Goal: Information Seeking & Learning: Learn about a topic

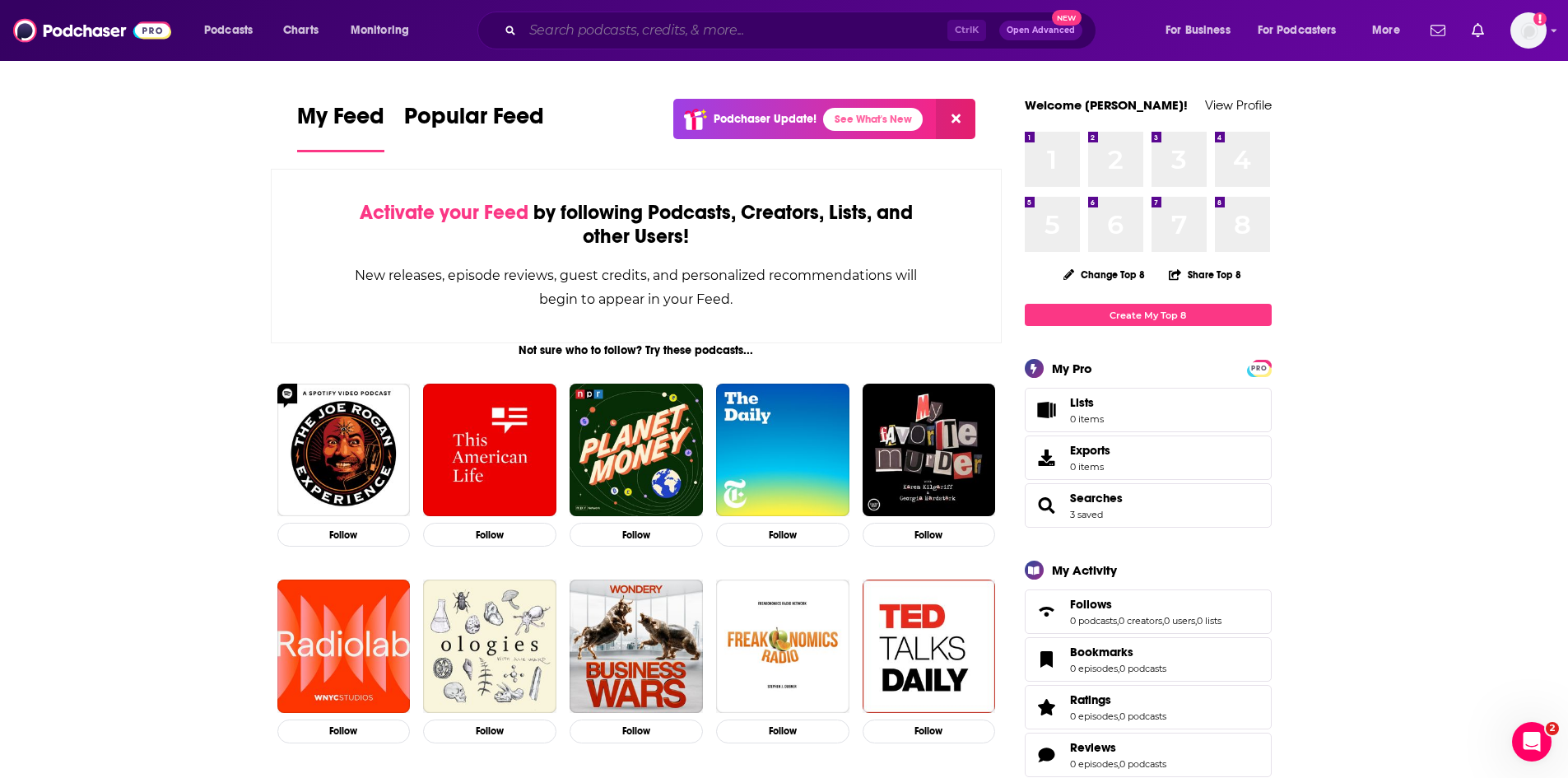
click at [655, 37] on input "Search podcasts, credits, & more..." at bounding box center [734, 30] width 425 height 26
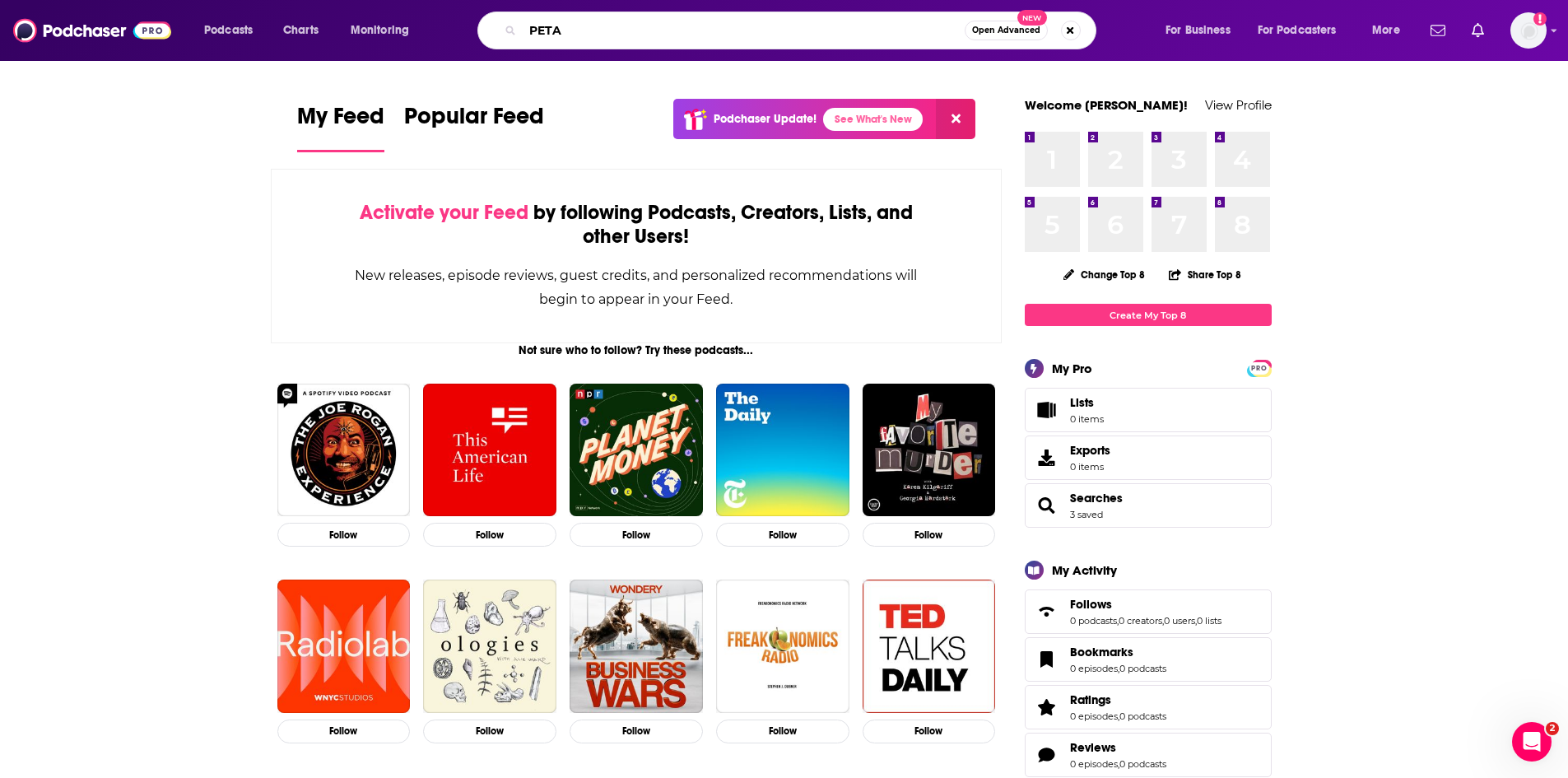
type input "PETA"
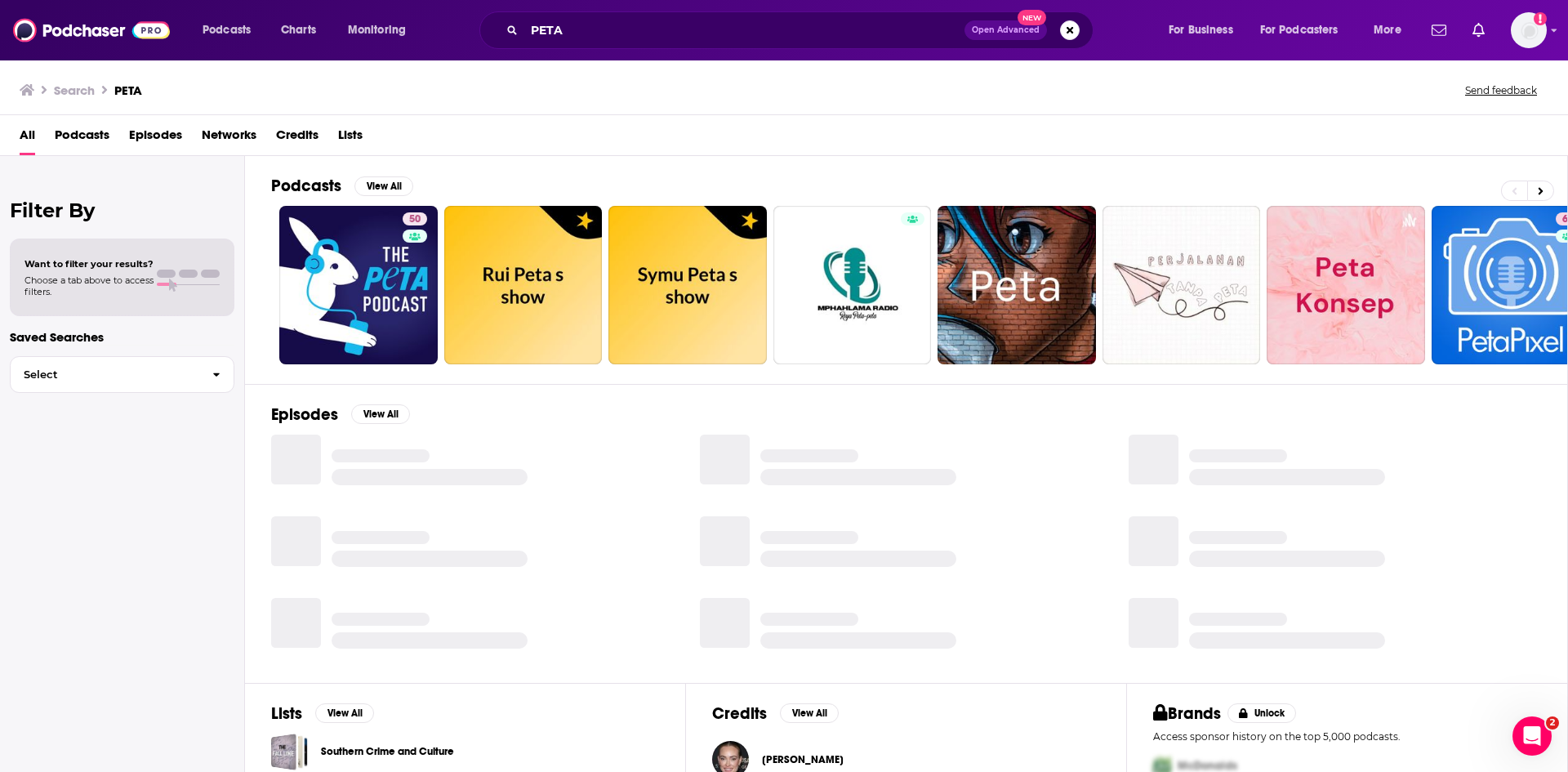
click at [87, 129] on span "Podcasts" at bounding box center [82, 138] width 54 height 34
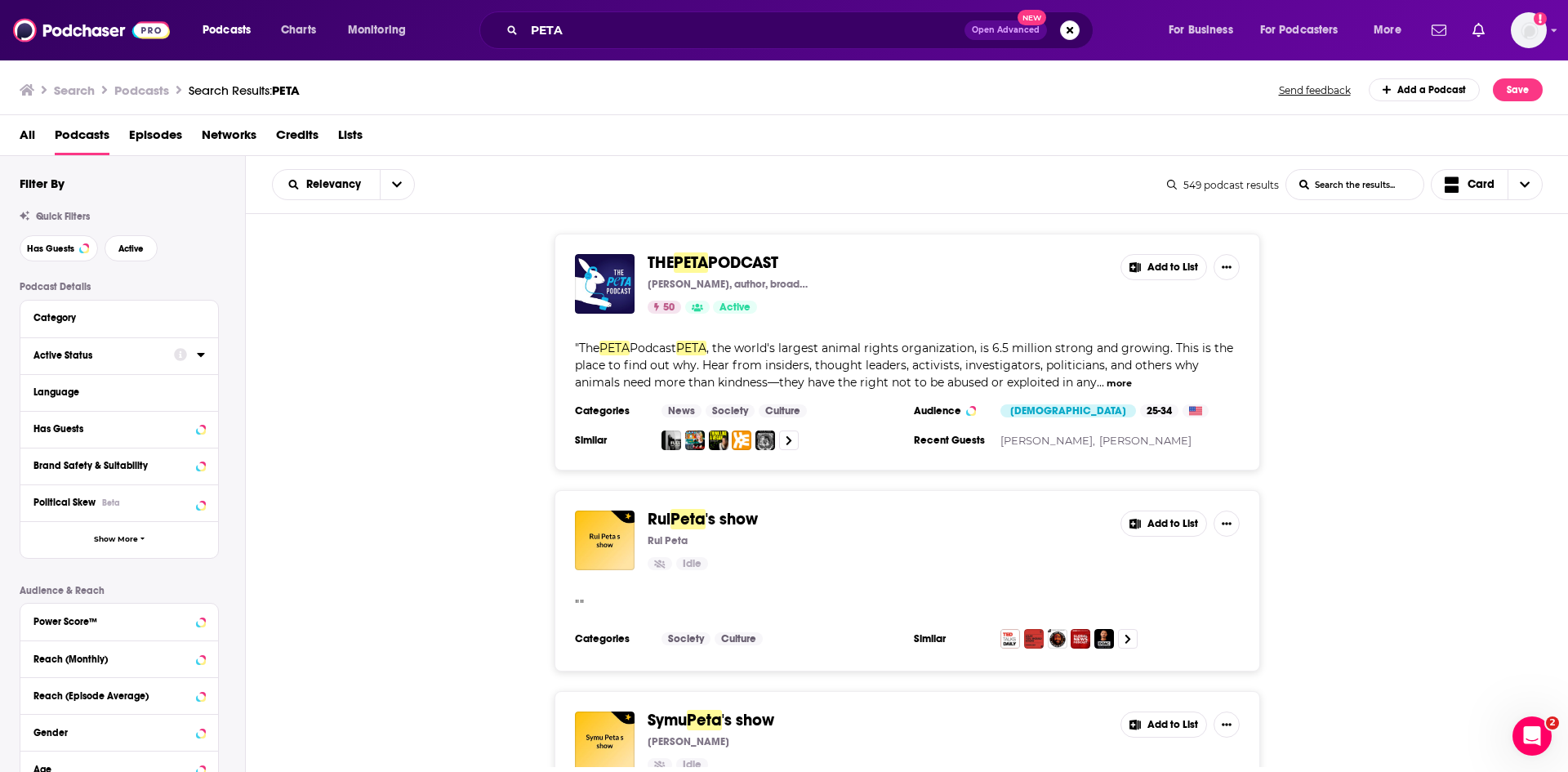
click at [204, 355] on icon at bounding box center [200, 354] width 8 height 13
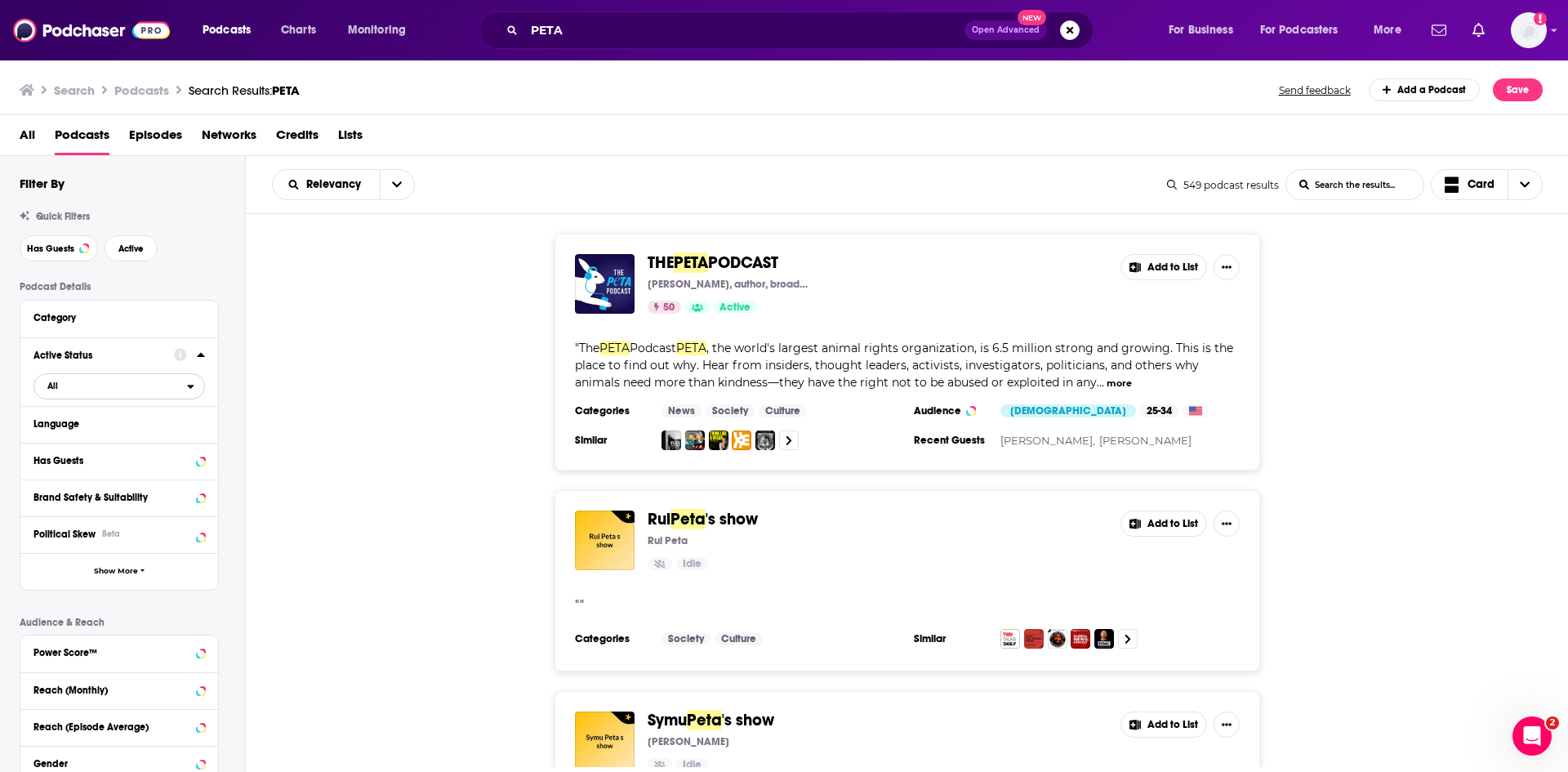
click at [59, 386] on span "All" at bounding box center [111, 385] width 153 height 21
click at [344, 369] on div "THE PETA PODCAST Emil Guillermo, author, broadcaster 50 Active Add to List " Th…" at bounding box center [907, 352] width 1323 height 236
click at [131, 130] on span "Episodes" at bounding box center [155, 138] width 53 height 34
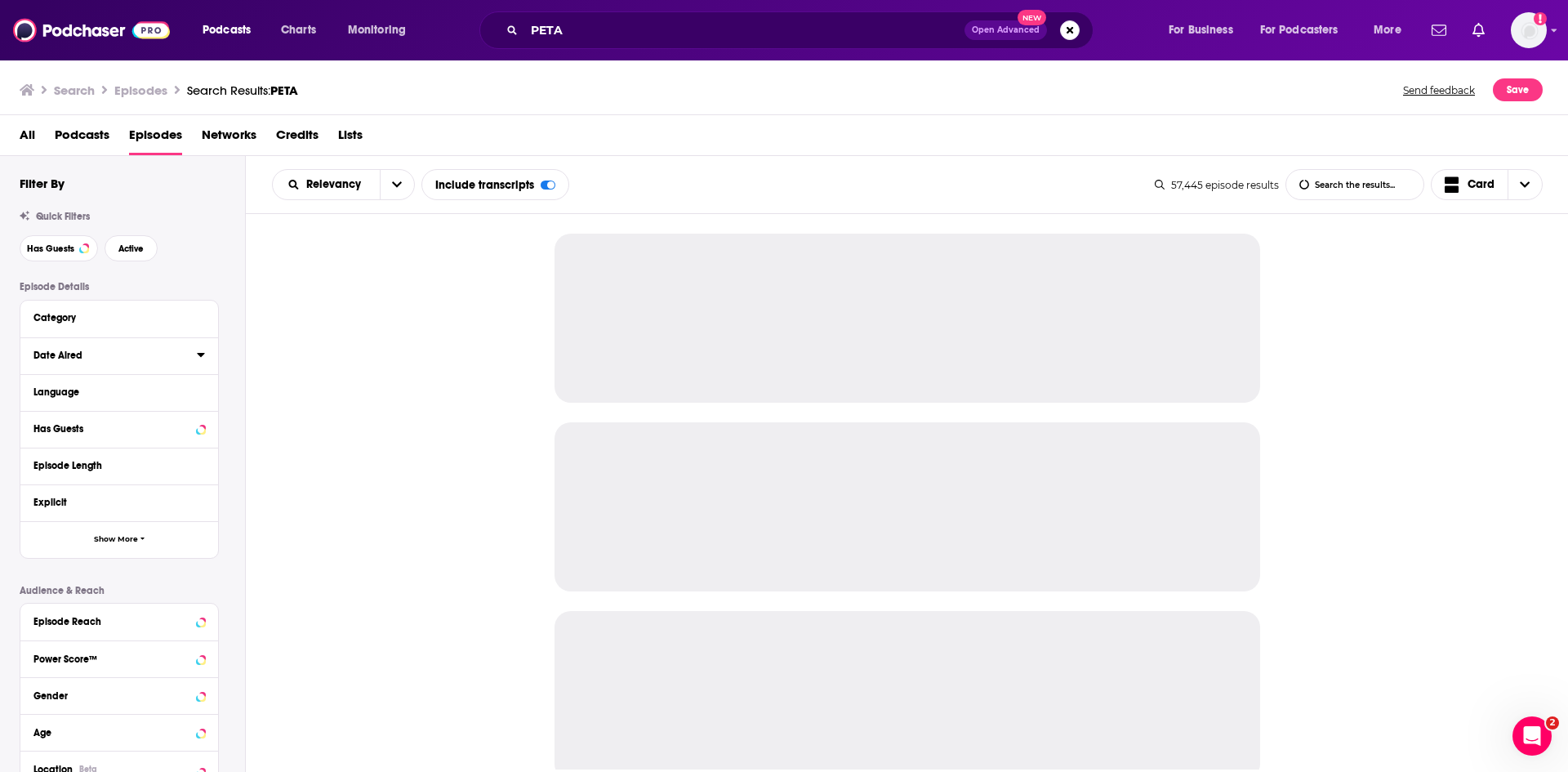
click at [198, 356] on icon at bounding box center [200, 354] width 8 height 13
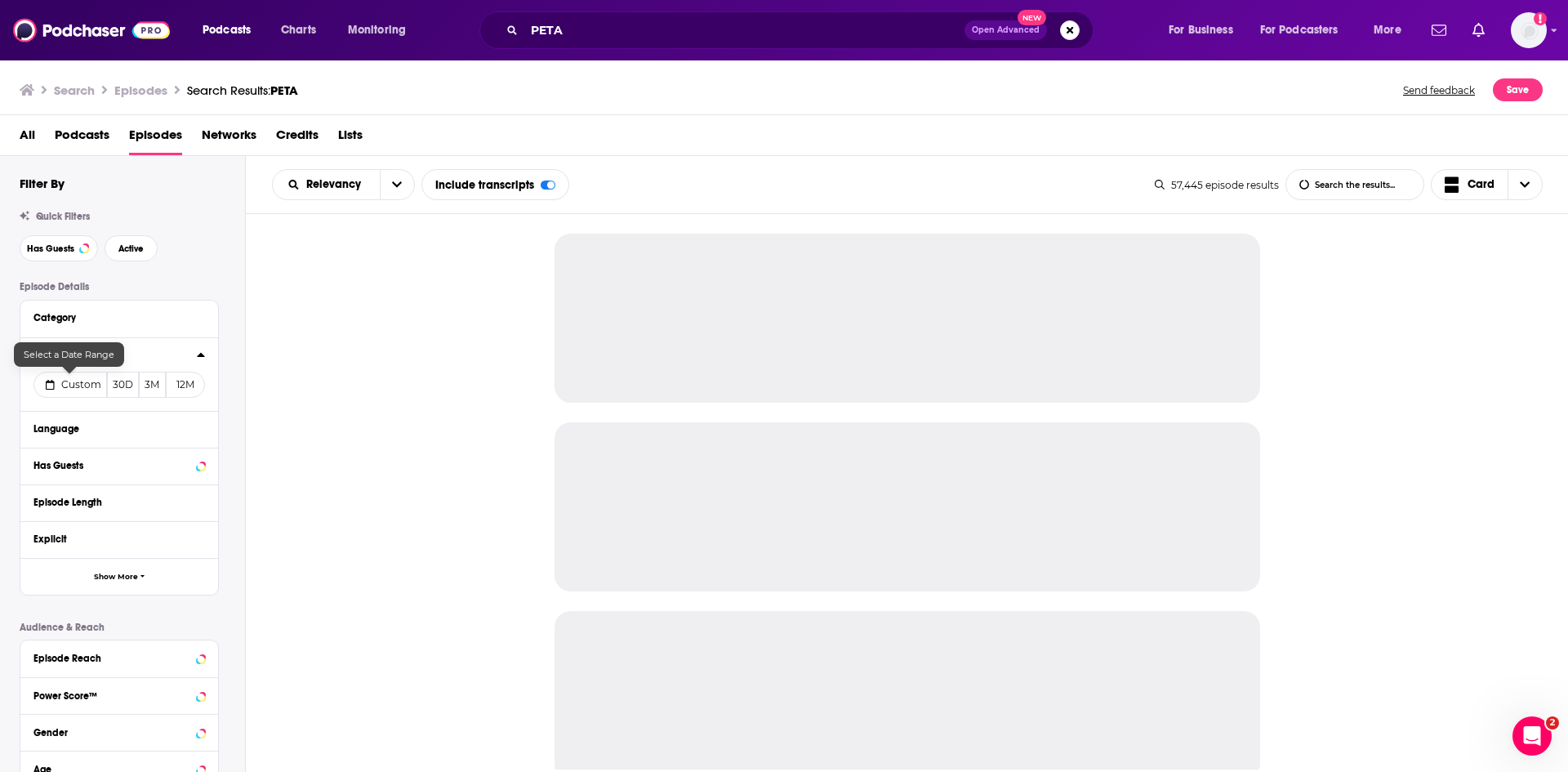
click at [85, 383] on span "Custom" at bounding box center [82, 384] width 40 height 13
select select "8"
select select "2025"
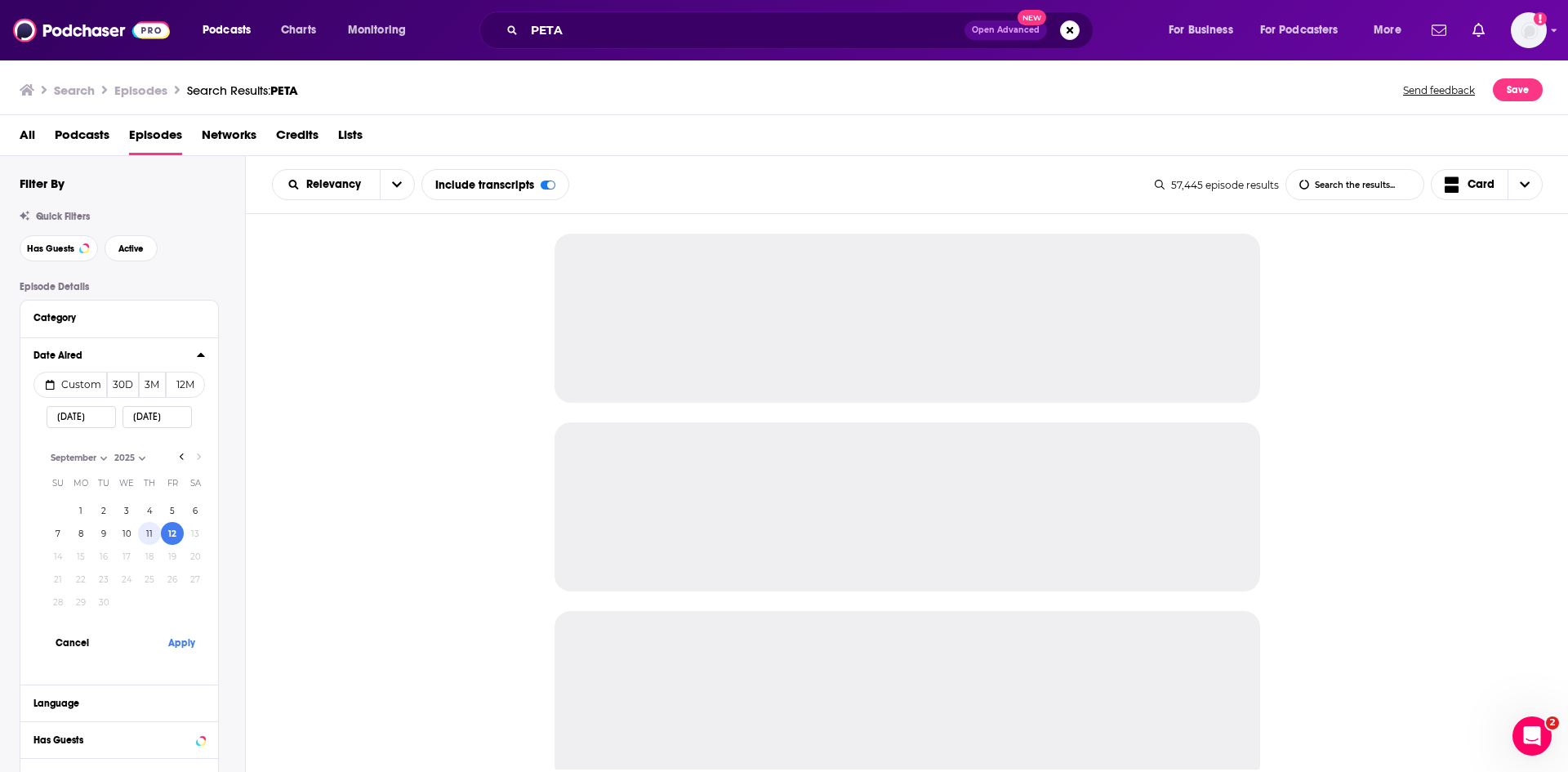
click at [145, 527] on button "11" at bounding box center [149, 533] width 23 height 23
type input "09/11/2025"
click at [190, 650] on button "Apply" at bounding box center [181, 642] width 49 height 30
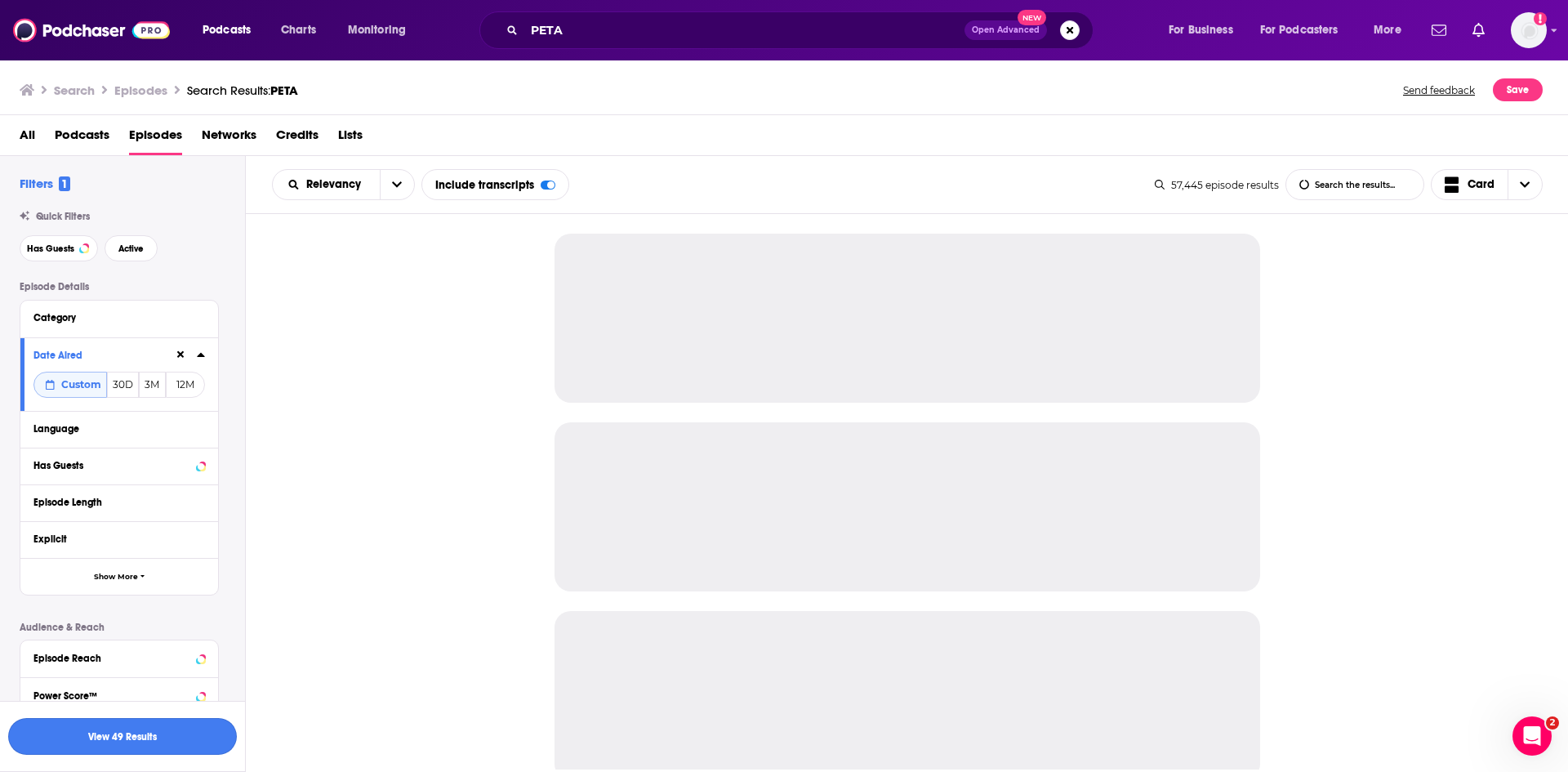
click at [169, 737] on button "View 49 Results" at bounding box center [122, 736] width 228 height 37
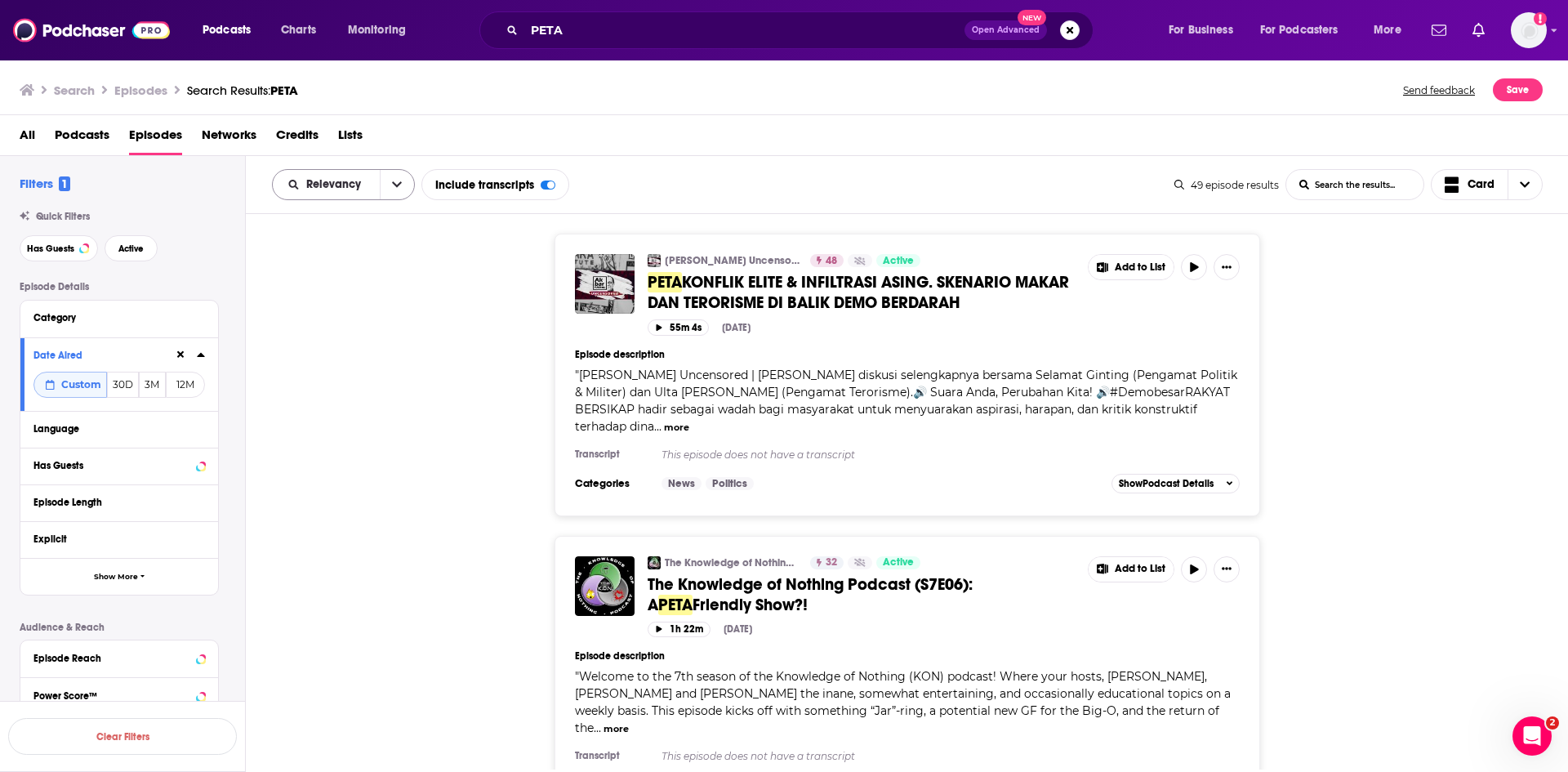
click at [386, 188] on button "open menu" at bounding box center [397, 184] width 34 height 29
click at [359, 322] on span "Power Score" at bounding box center [353, 323] width 96 height 9
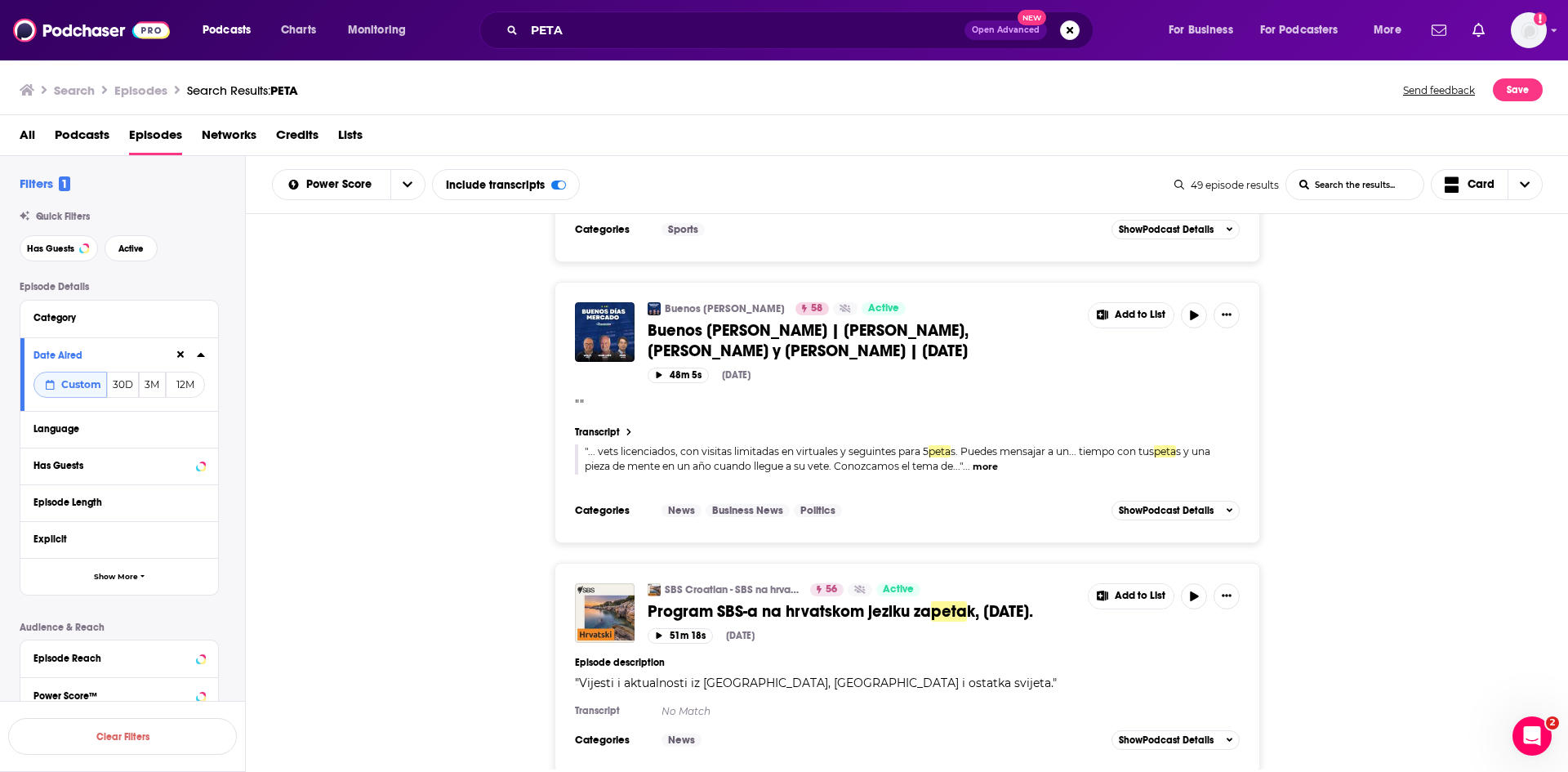
scroll to position [6939, 0]
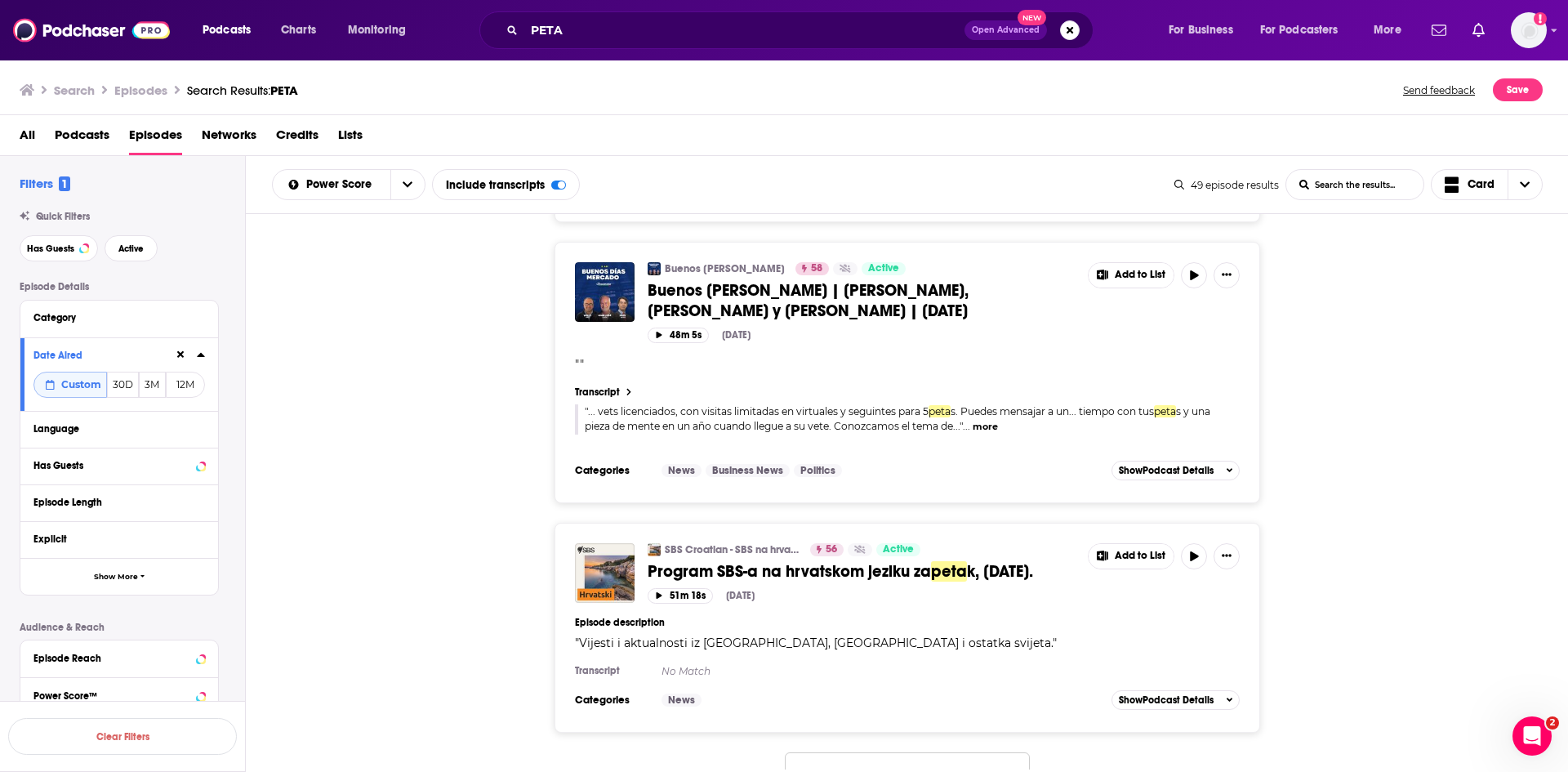
click at [901, 752] on button "Load More..." at bounding box center [907, 774] width 245 height 44
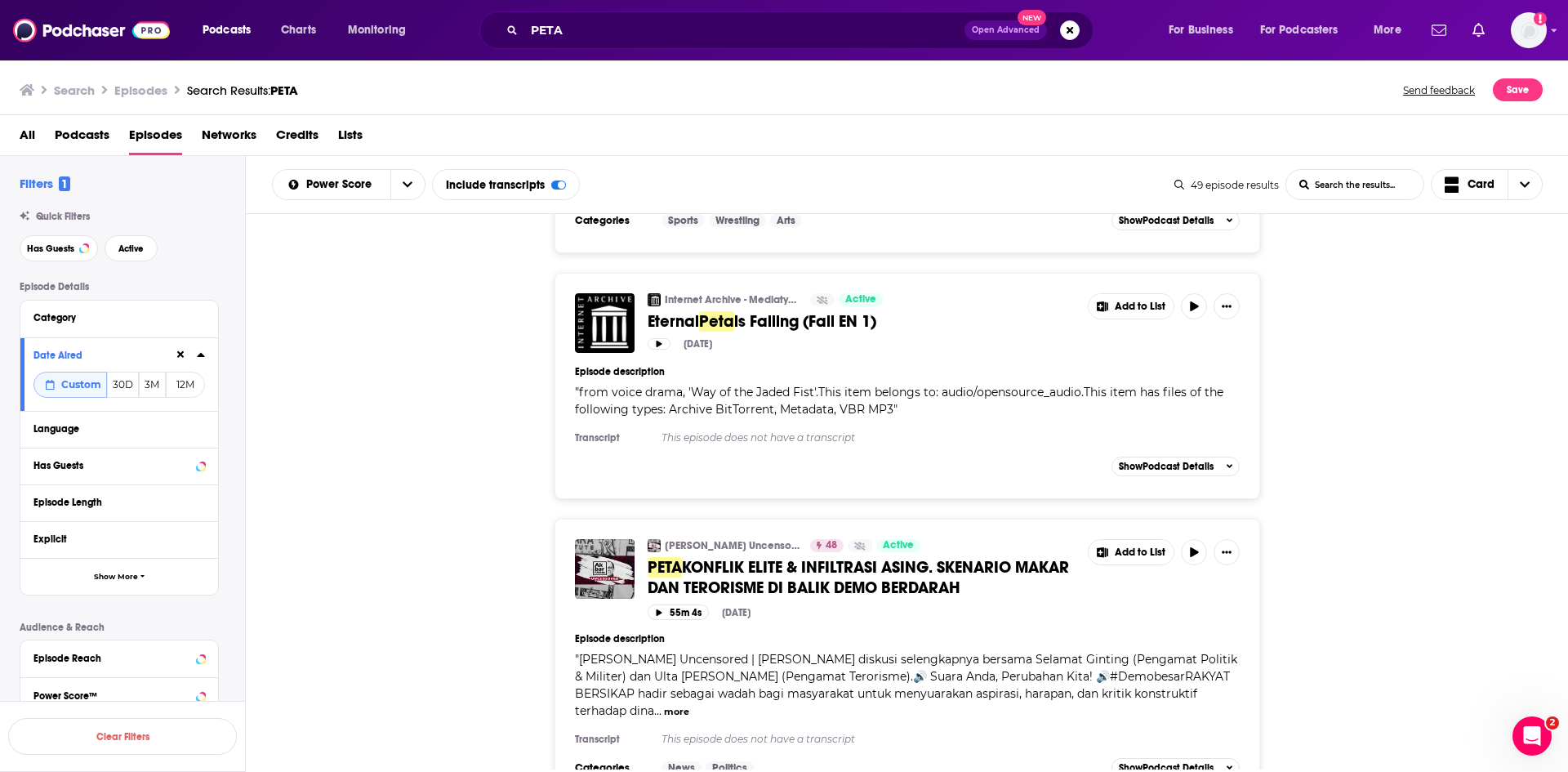
scroll to position [8256, 0]
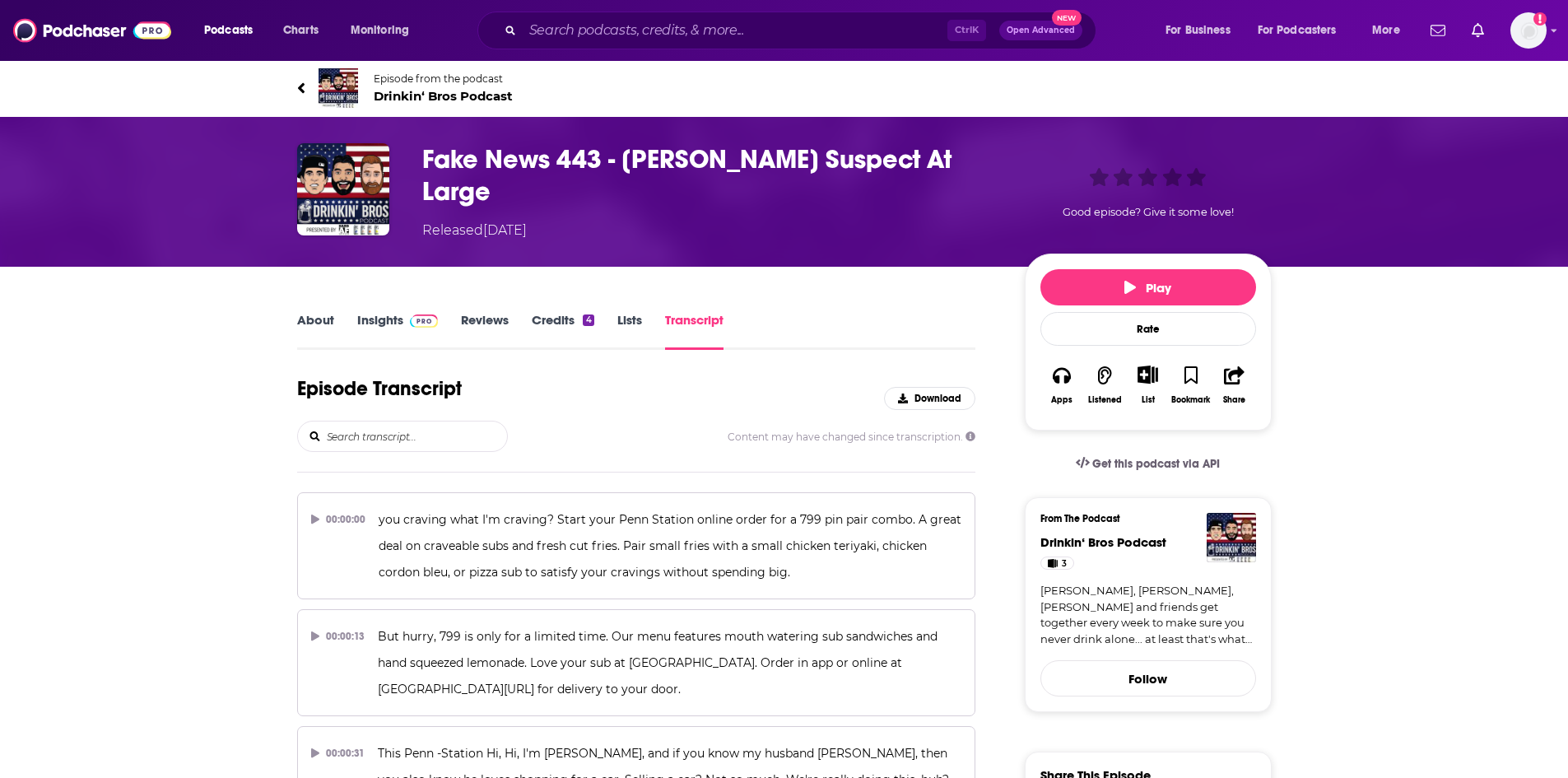
scroll to position [46503, 0]
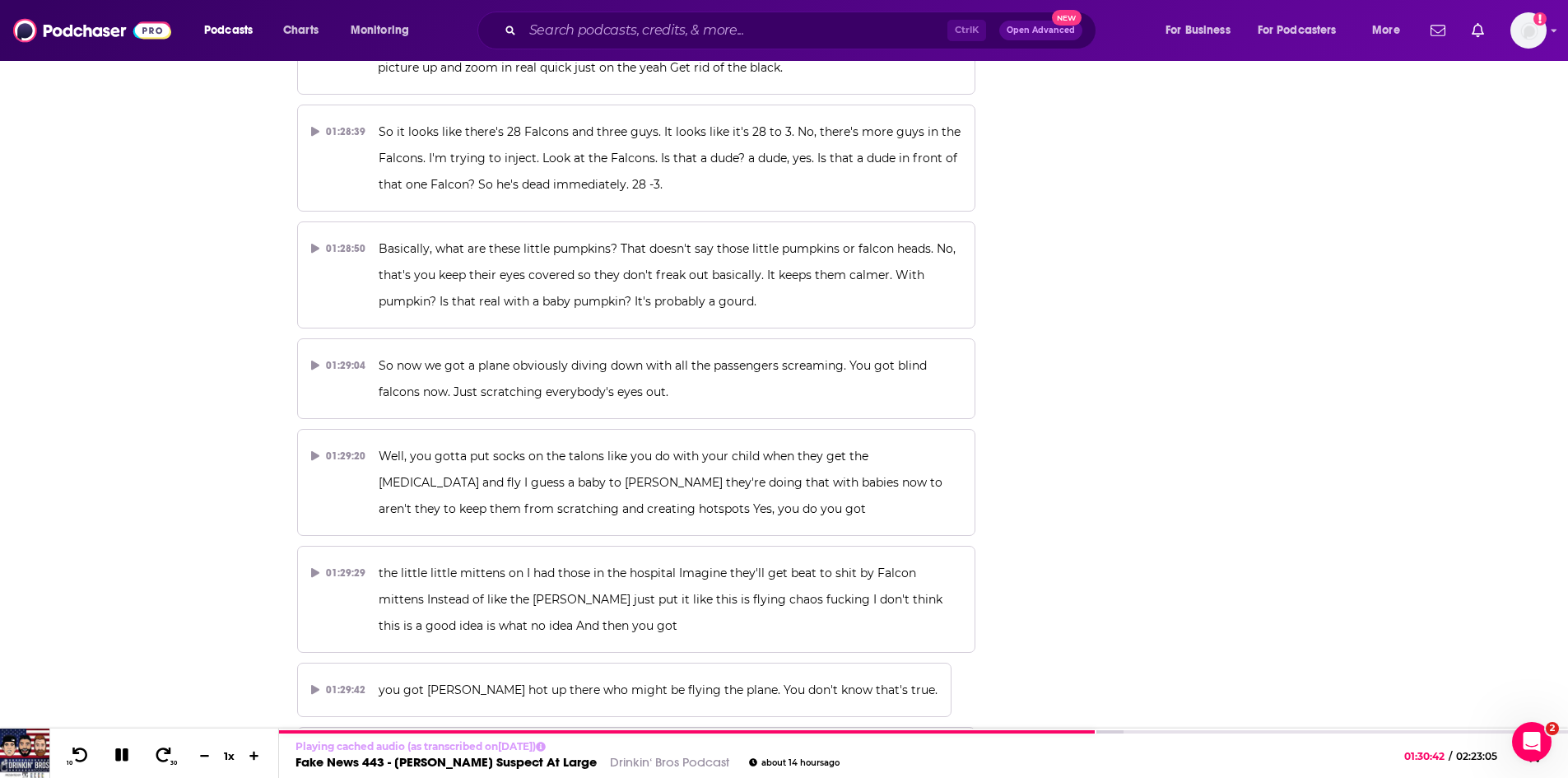
scroll to position [0, 0]
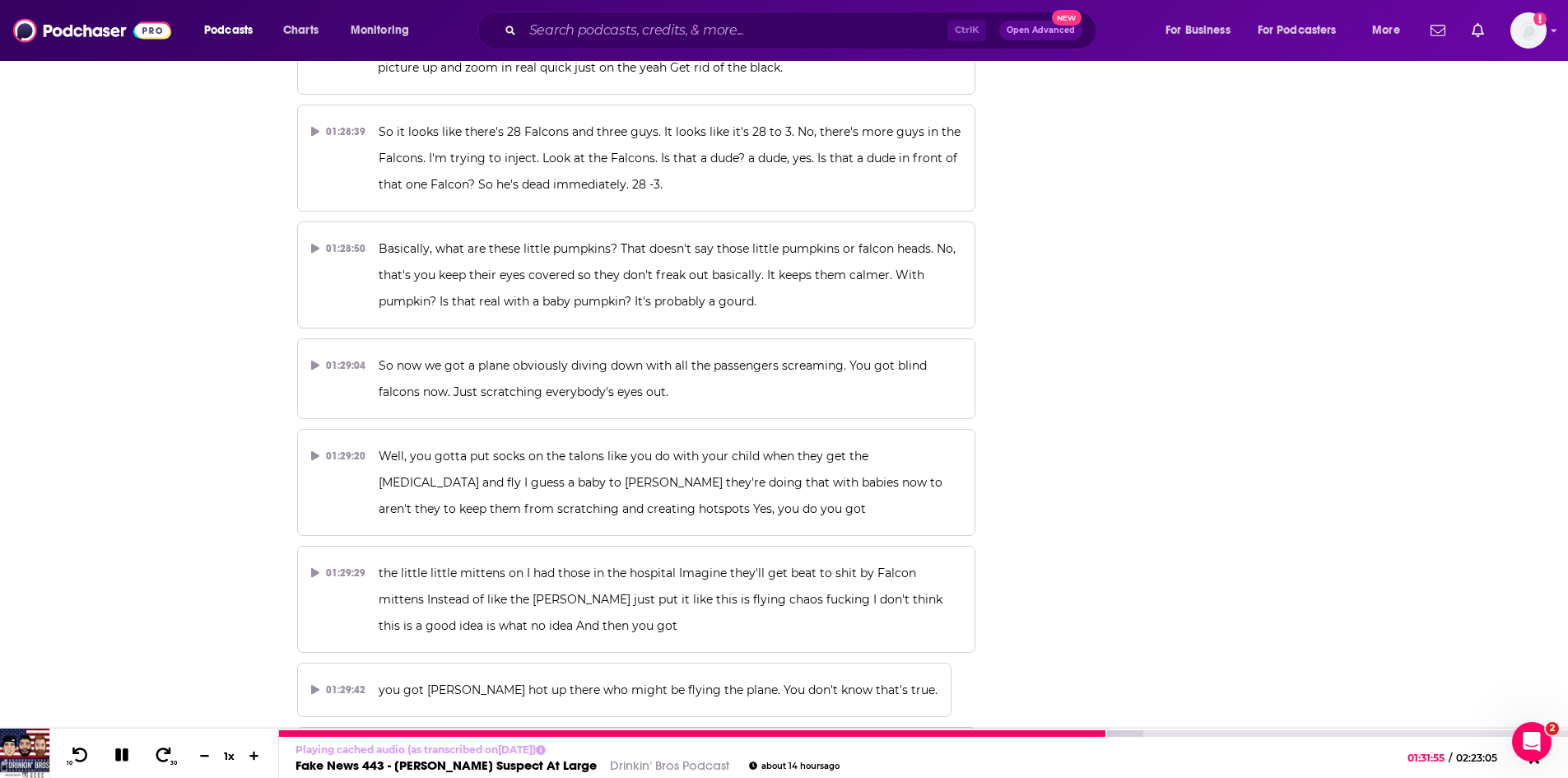
click at [127, 751] on icon at bounding box center [121, 754] width 13 height 13
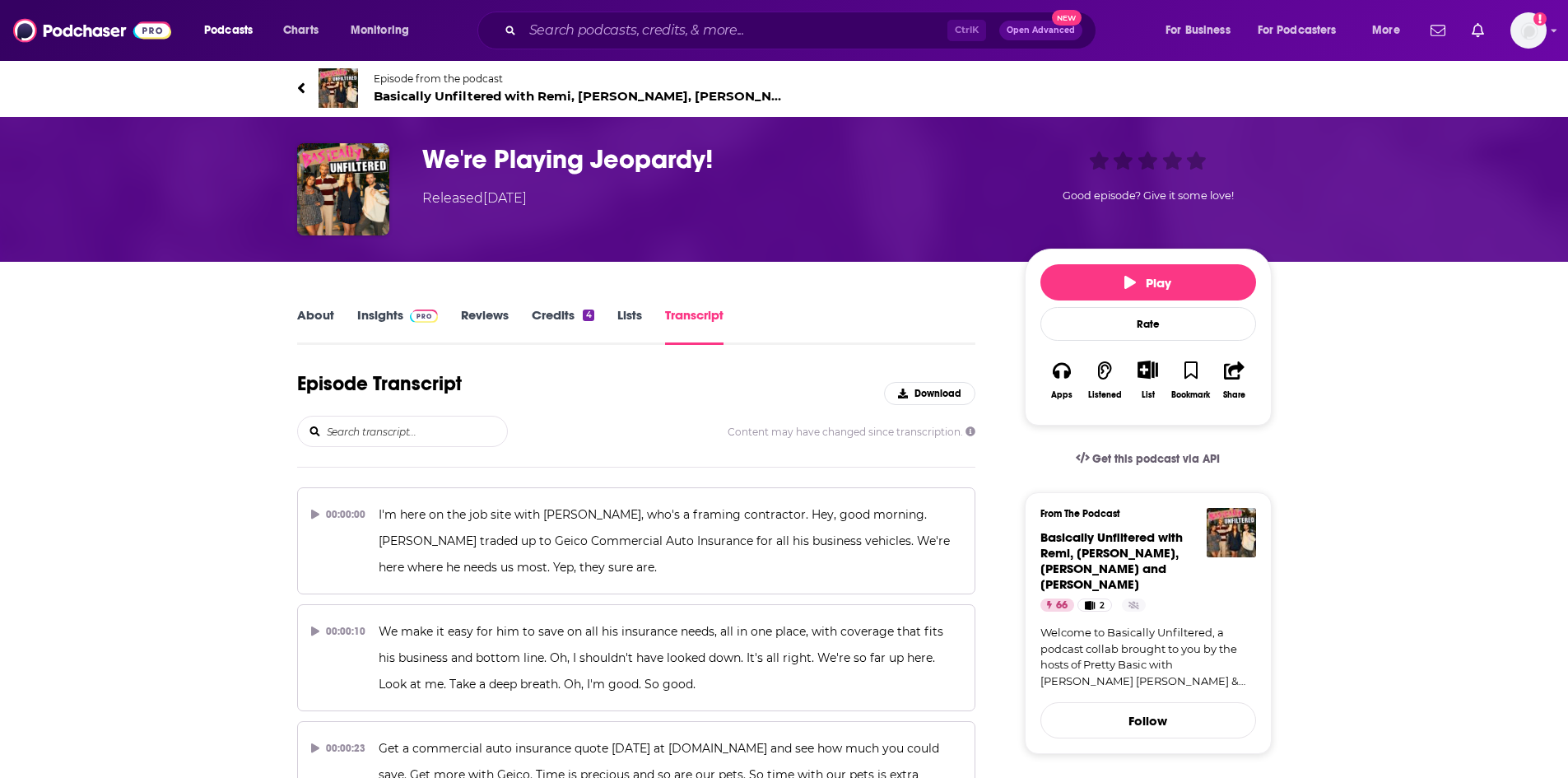
scroll to position [17386, 0]
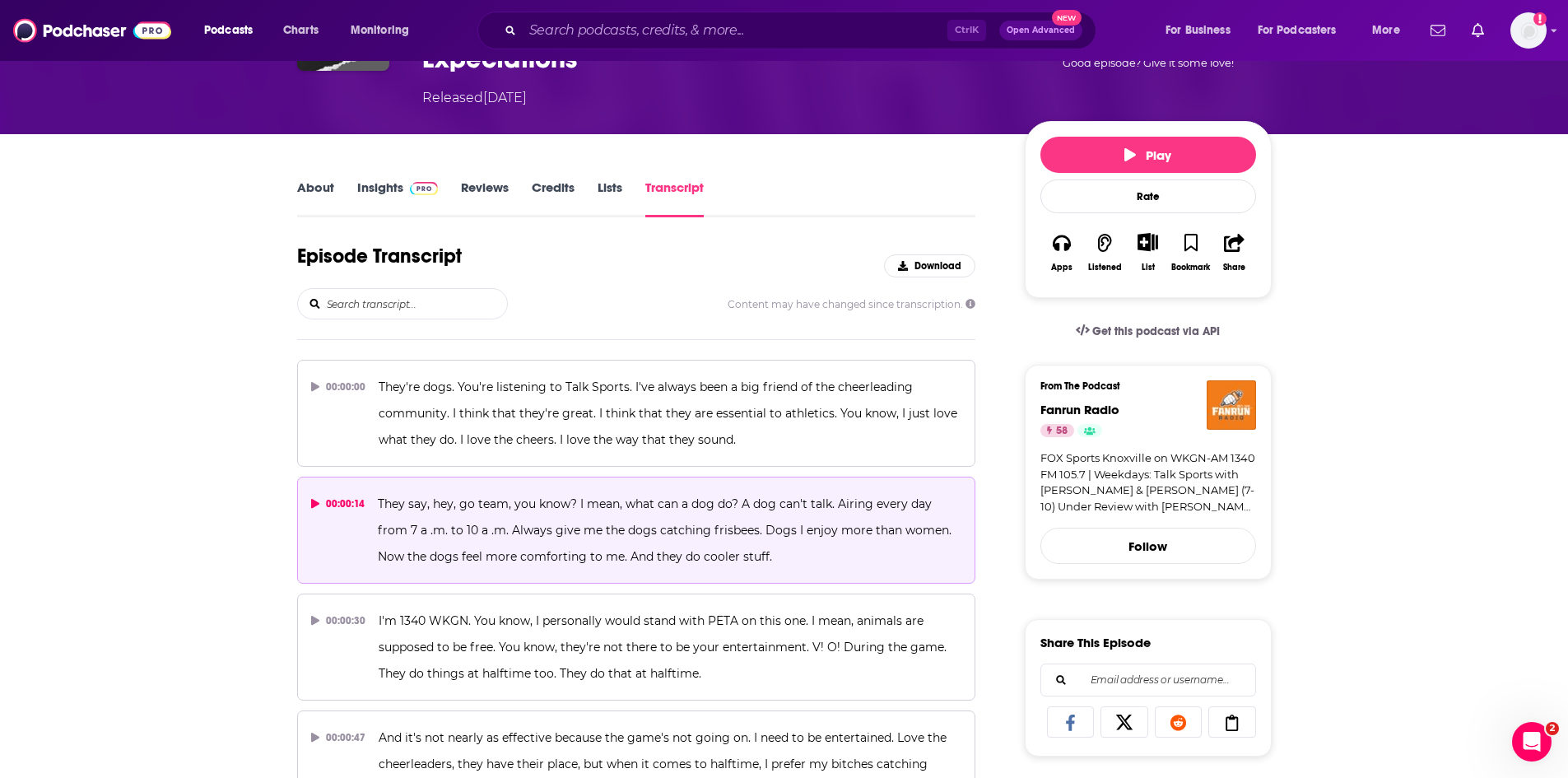
click at [545, 513] on p "They say, hey, go team, you know? I mean, what can a dog do? A dog can't talk. …" at bounding box center [669, 530] width 584 height 79
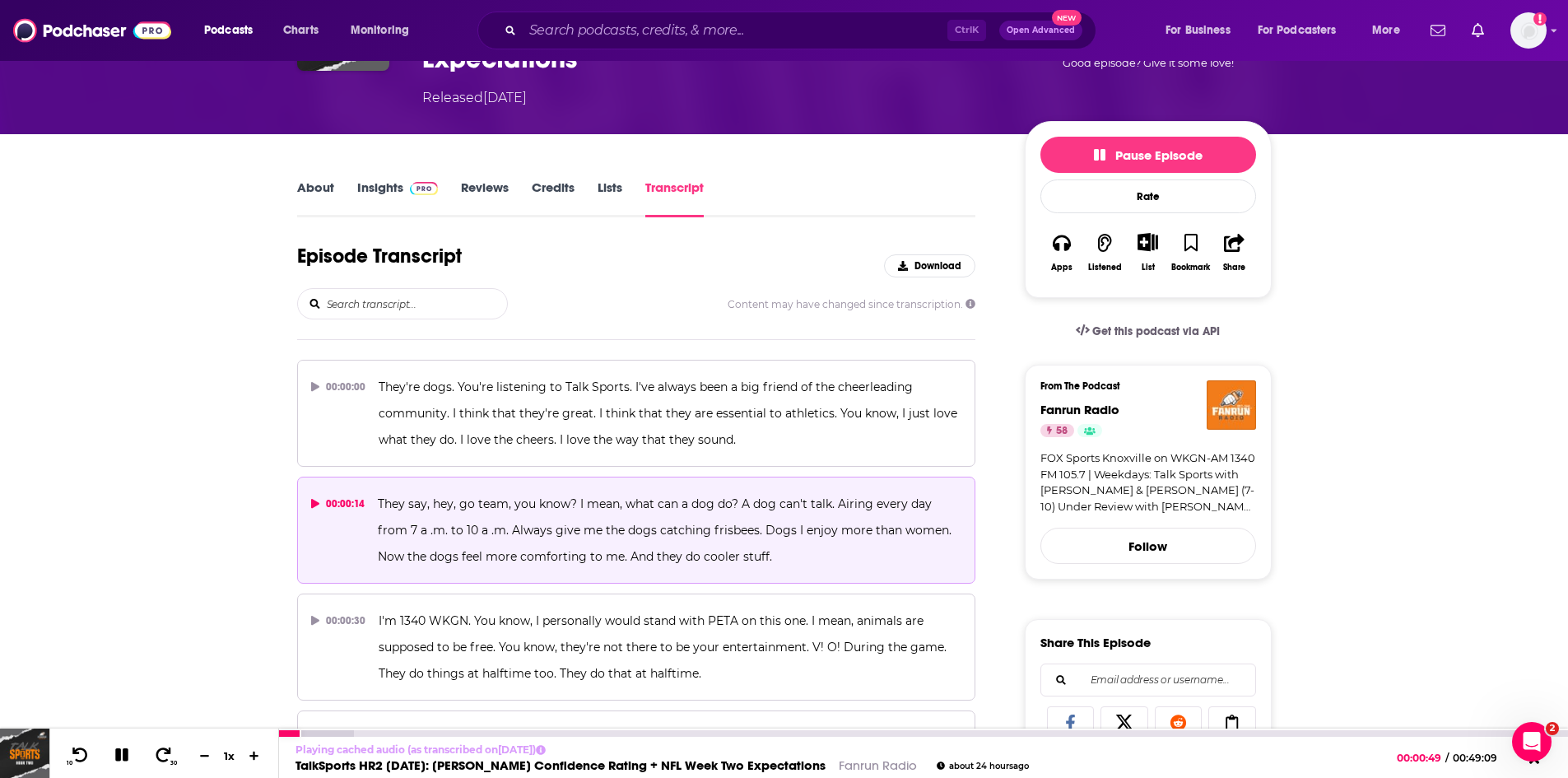
click at [118, 757] on icon at bounding box center [121, 754] width 13 height 13
click at [117, 754] on icon at bounding box center [121, 754] width 14 height 16
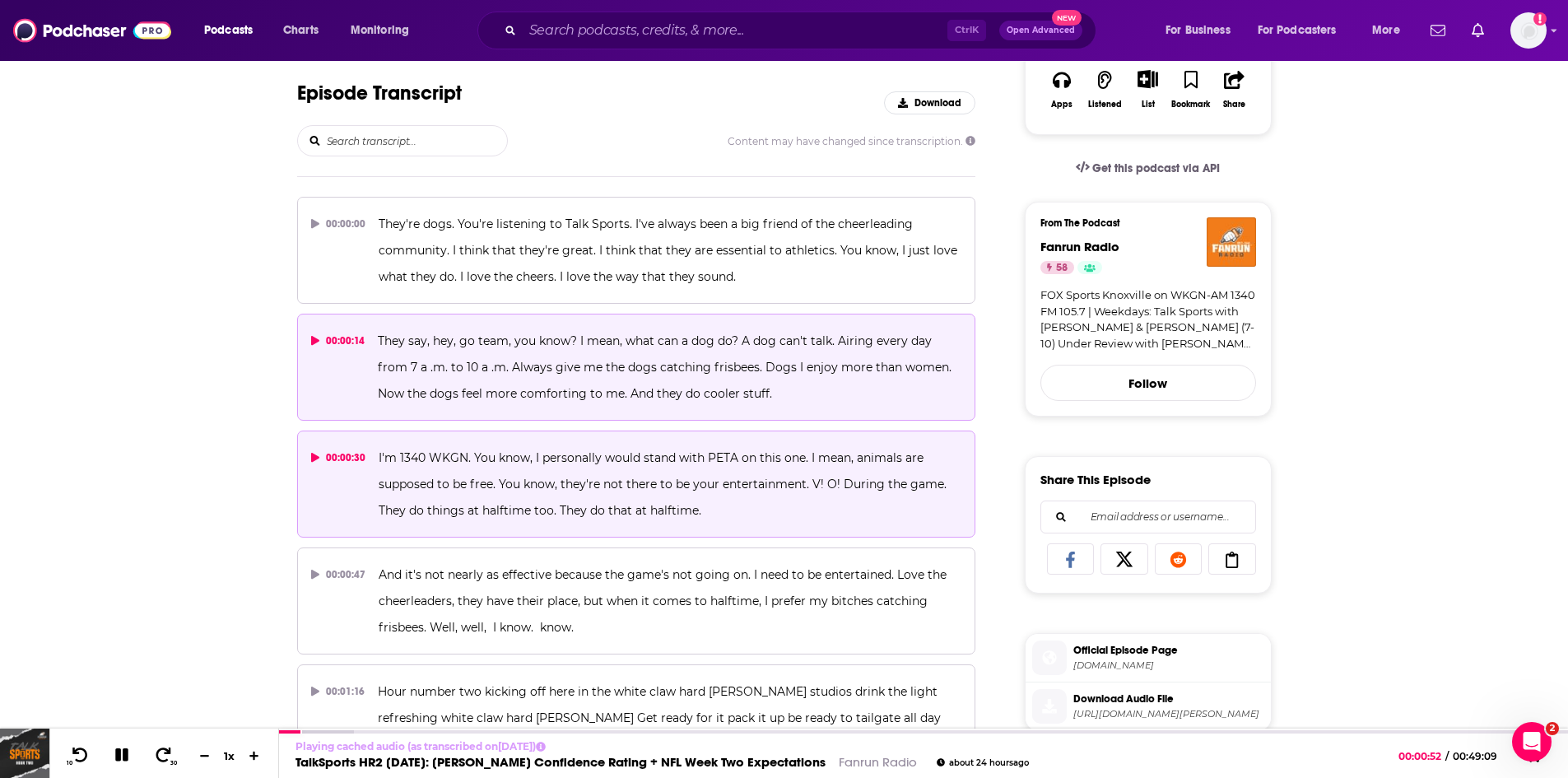
scroll to position [330, 0]
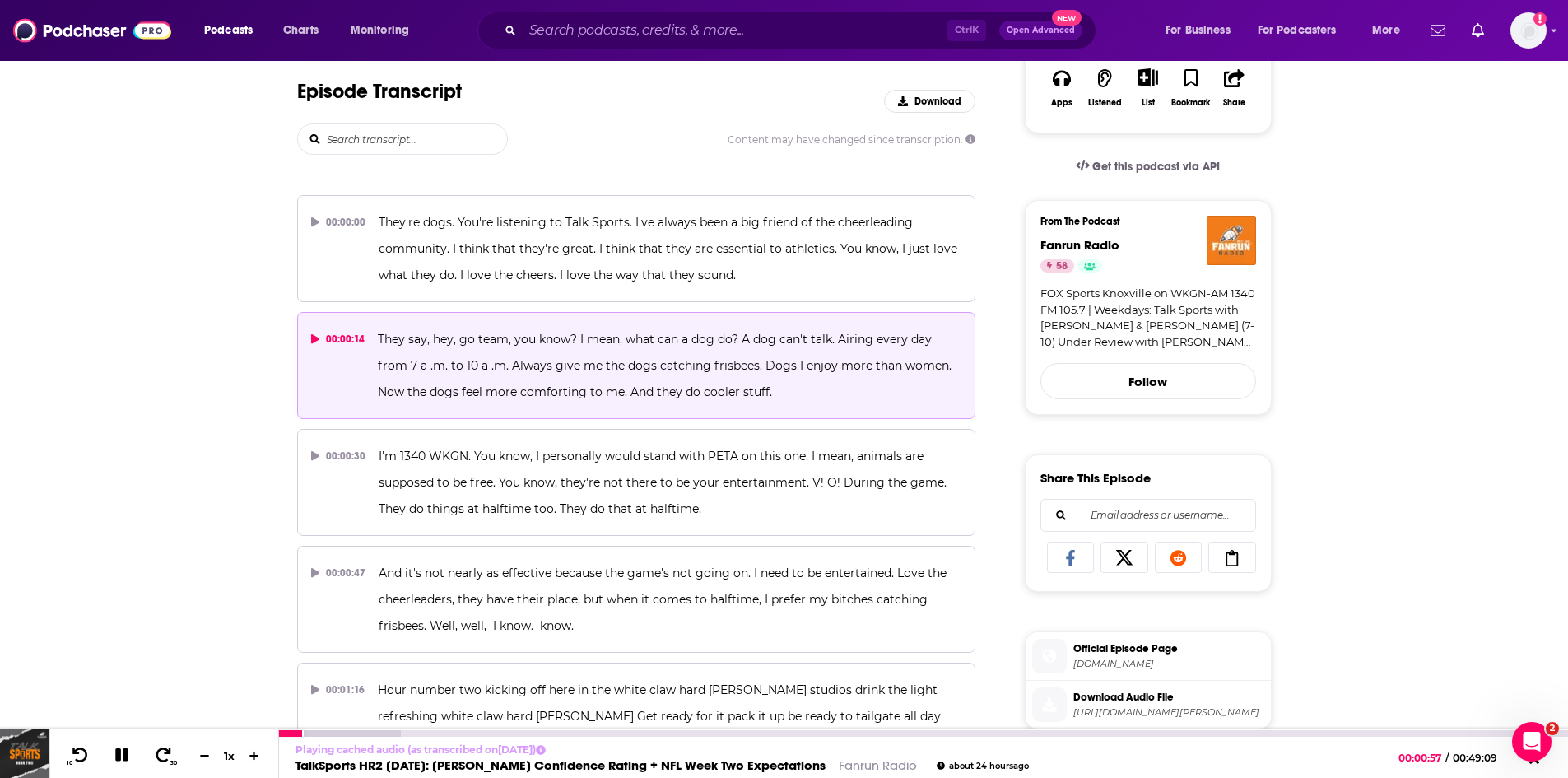
click at [130, 754] on icon at bounding box center [121, 754] width 19 height 15
click at [126, 751] on icon at bounding box center [121, 754] width 21 height 16
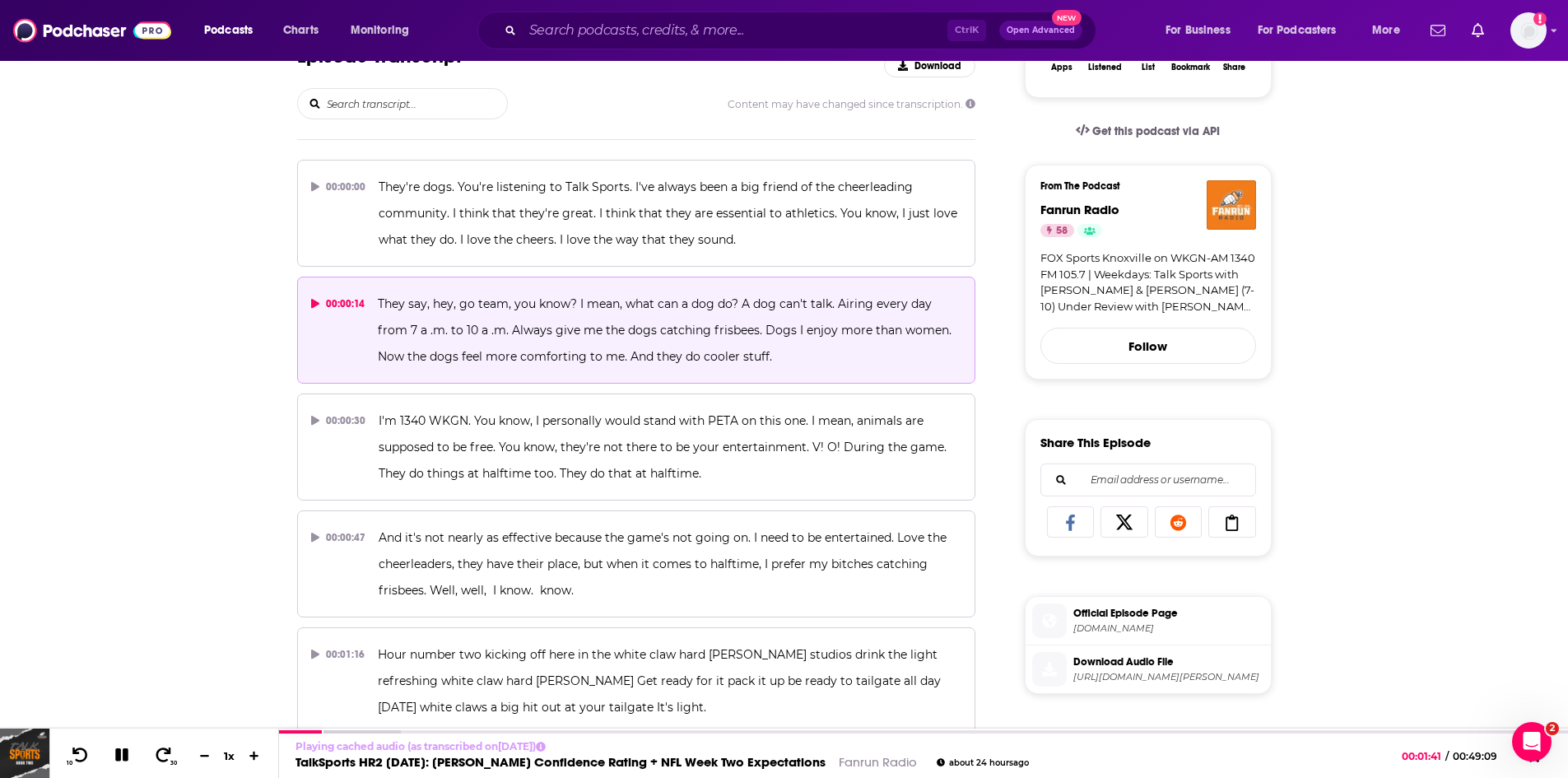
scroll to position [17645, 0]
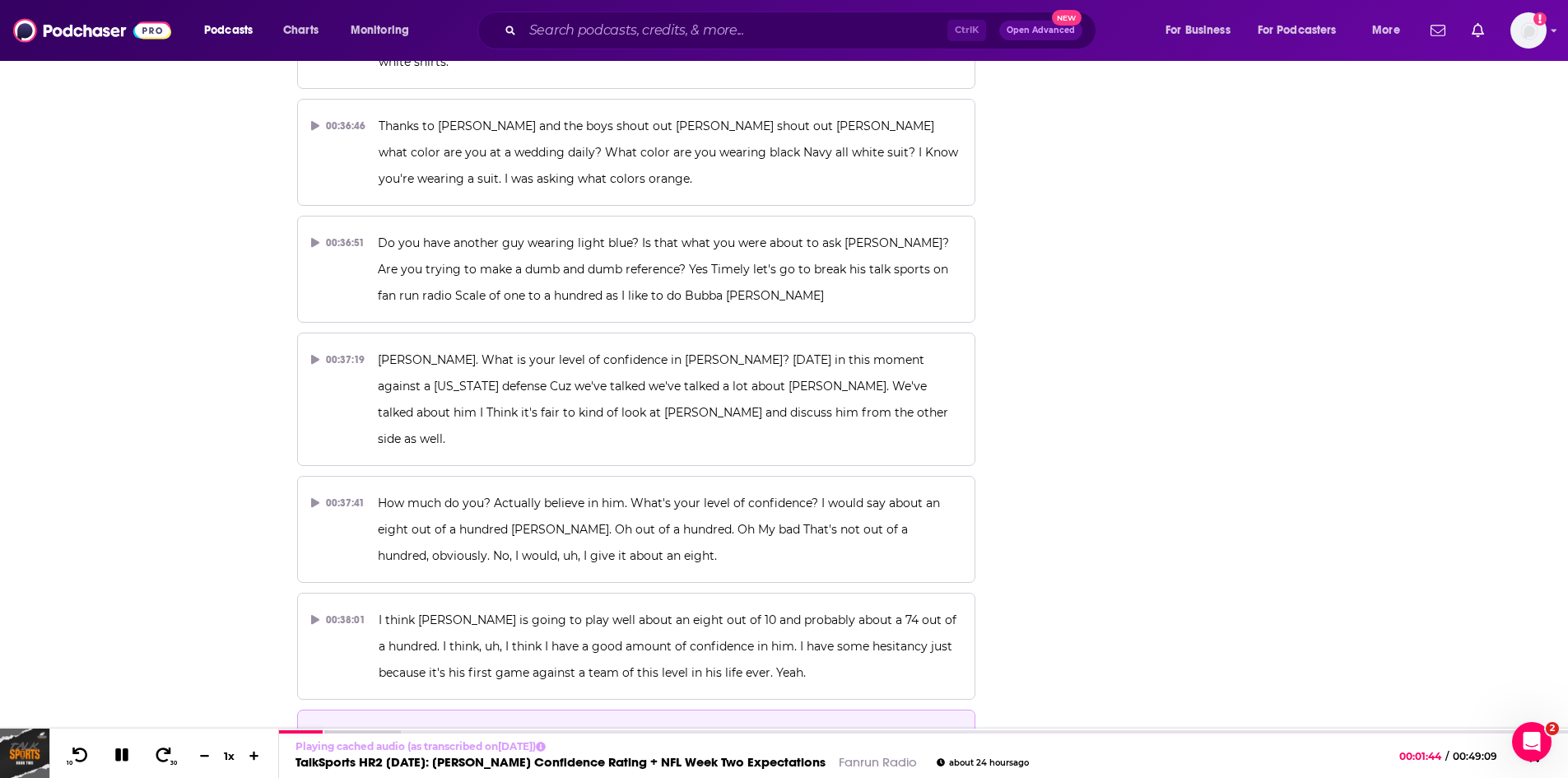
click at [502, 730] on span "Not just in Knoxville at any point in his life. He's never played against an SE…" at bounding box center [667, 763] width 578 height 68
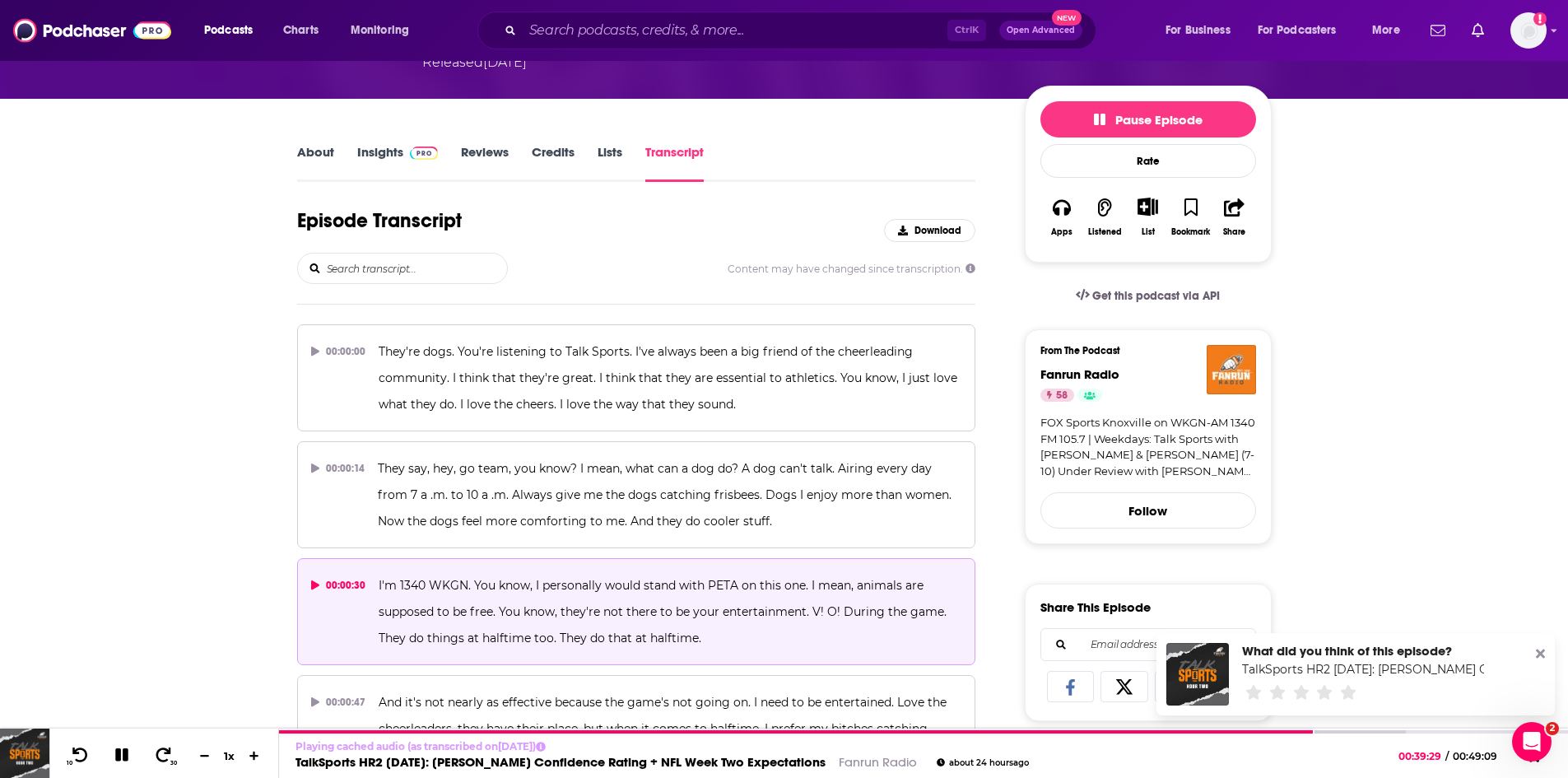
scroll to position [447, 0]
